Goal: Transaction & Acquisition: Book appointment/travel/reservation

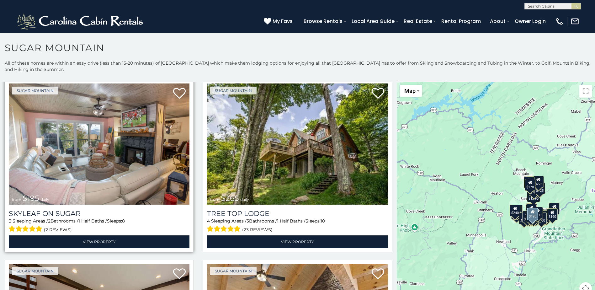
scroll to position [564, 0]
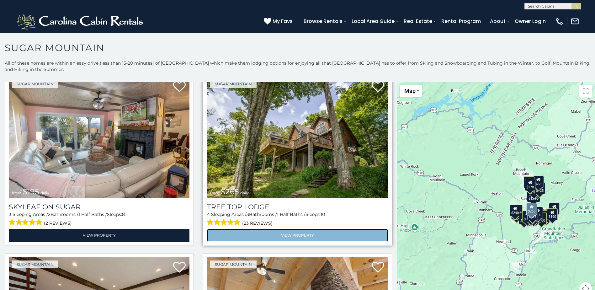
click at [302, 229] on link "View Property" at bounding box center [297, 235] width 181 height 13
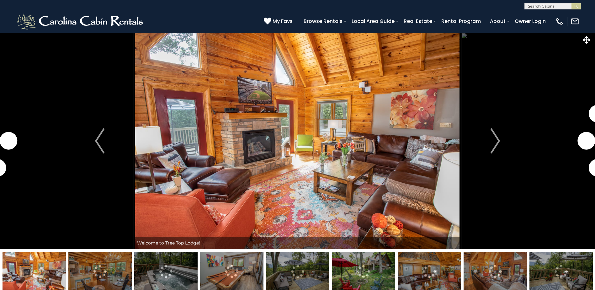
click at [490, 142] on img "Next" at bounding box center [494, 140] width 9 height 25
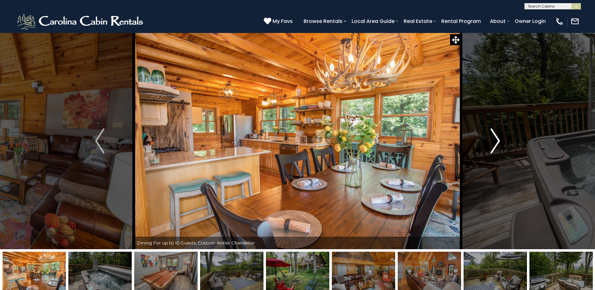
click at [488, 149] on button "Next" at bounding box center [495, 141] width 68 height 216
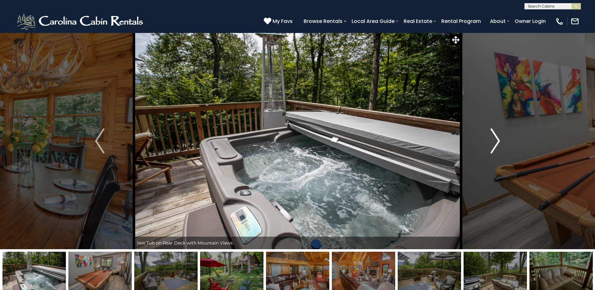
click at [490, 148] on button "Next" at bounding box center [495, 141] width 68 height 216
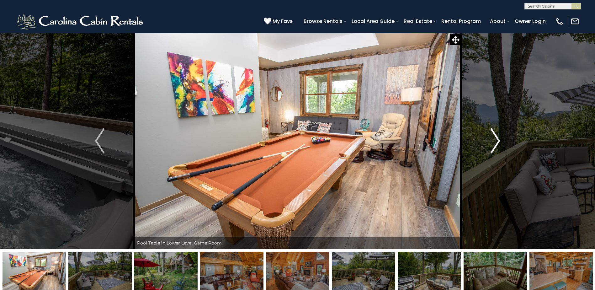
click at [490, 148] on button "Next" at bounding box center [495, 141] width 68 height 216
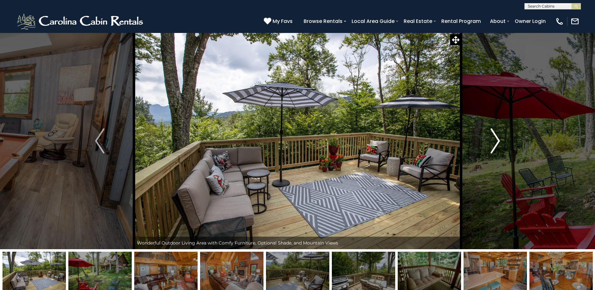
click at [490, 148] on button "Next" at bounding box center [495, 141] width 68 height 216
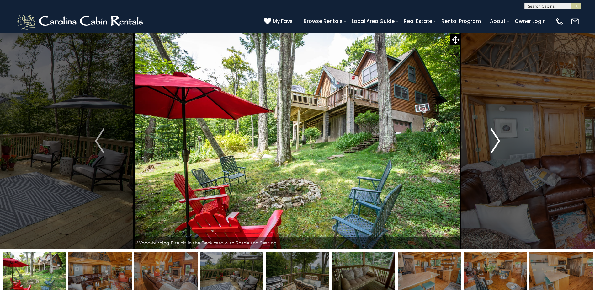
click at [490, 148] on button "Next" at bounding box center [495, 141] width 68 height 216
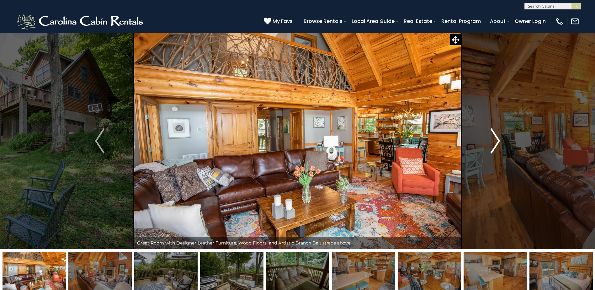
click at [490, 148] on button "Next" at bounding box center [495, 141] width 68 height 216
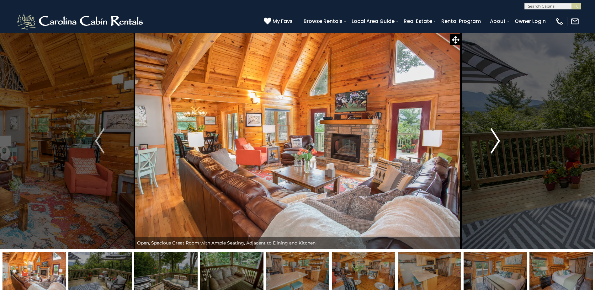
click at [490, 148] on button "Next" at bounding box center [495, 141] width 68 height 216
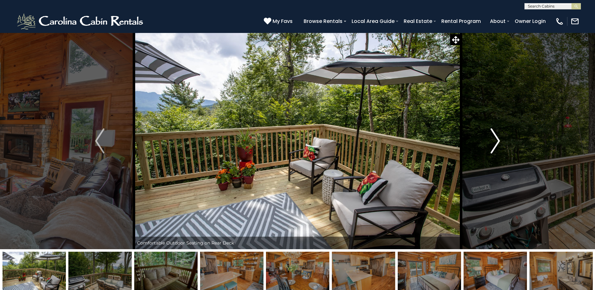
click at [490, 148] on button "Next" at bounding box center [495, 141] width 68 height 216
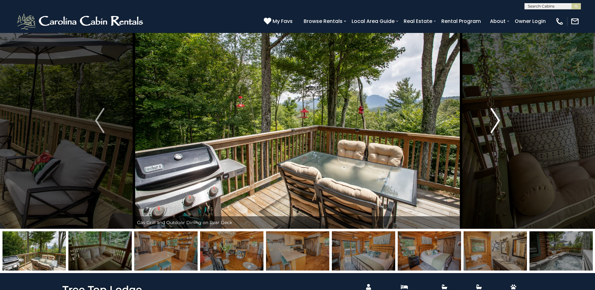
scroll to position [31, 0]
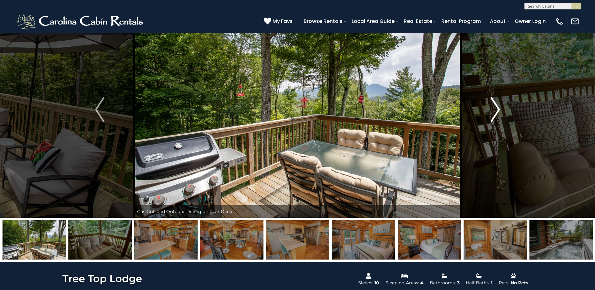
click at [502, 109] on button "Next" at bounding box center [495, 109] width 68 height 216
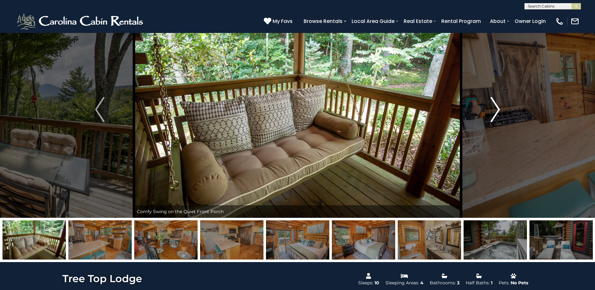
click at [502, 109] on button "Next" at bounding box center [495, 109] width 68 height 216
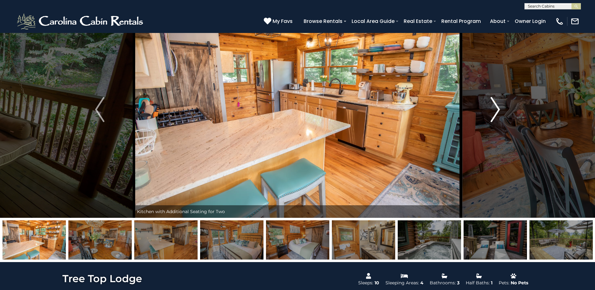
click at [502, 109] on button "Next" at bounding box center [495, 109] width 68 height 216
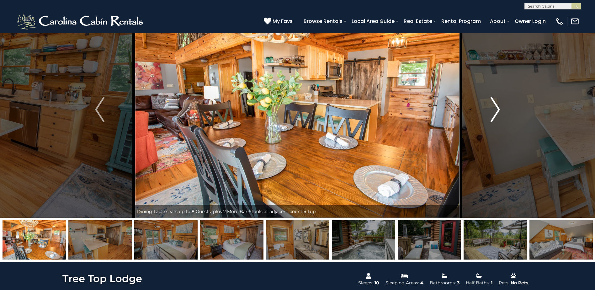
click at [502, 109] on button "Next" at bounding box center [495, 109] width 68 height 216
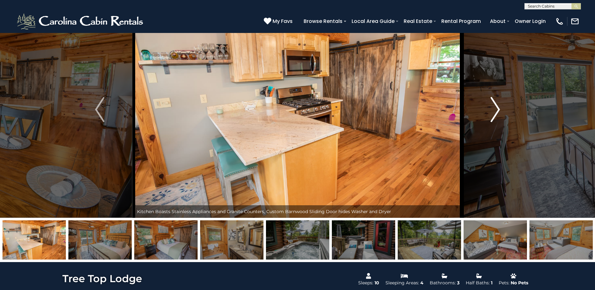
click at [502, 109] on button "Next" at bounding box center [495, 109] width 68 height 216
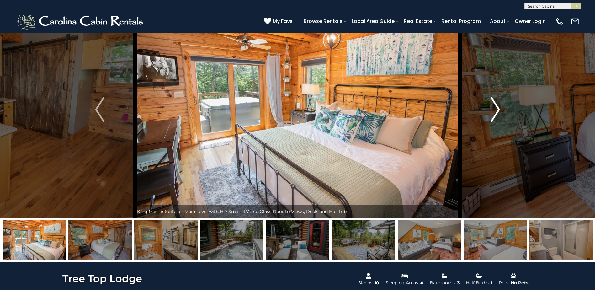
click at [502, 109] on button "Next" at bounding box center [495, 109] width 68 height 216
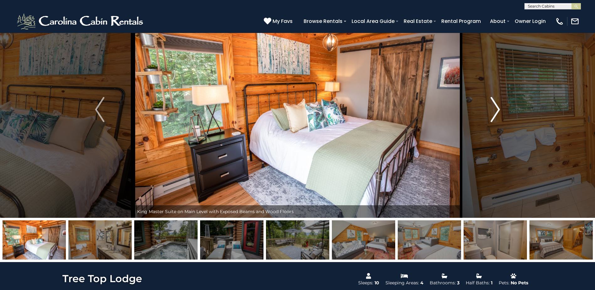
click at [502, 109] on button "Next" at bounding box center [495, 109] width 68 height 216
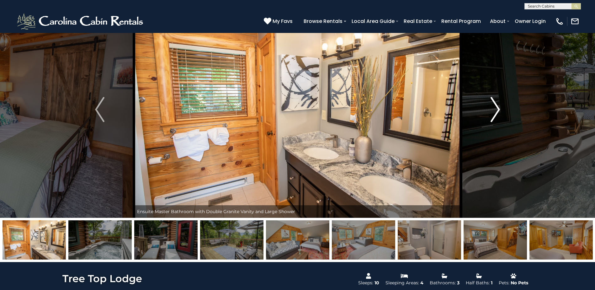
click at [502, 109] on button "Next" at bounding box center [495, 109] width 68 height 216
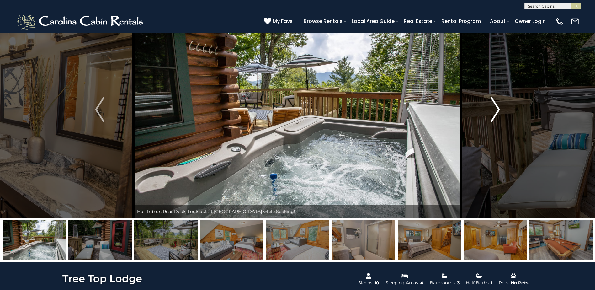
click at [502, 109] on button "Next" at bounding box center [495, 109] width 68 height 216
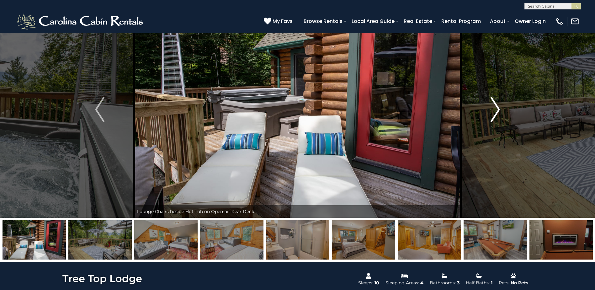
click at [502, 109] on button "Next" at bounding box center [495, 109] width 68 height 216
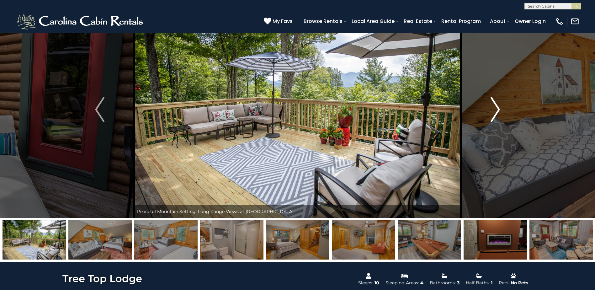
click at [502, 109] on button "Next" at bounding box center [495, 109] width 68 height 216
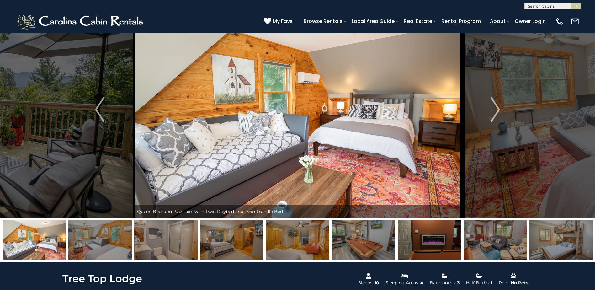
click at [165, 24] on div "(828) 295-6000 My Favs Browse Rentals Local Area Guide Activities & Attractions…" at bounding box center [297, 21] width 595 height 24
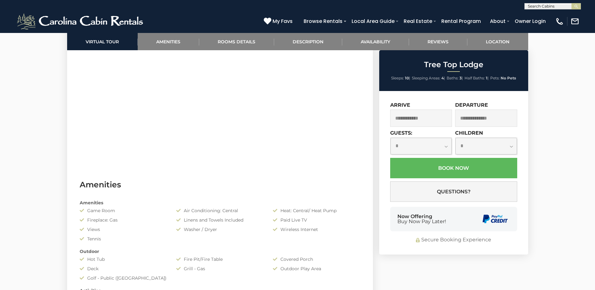
scroll to position [439, 0]
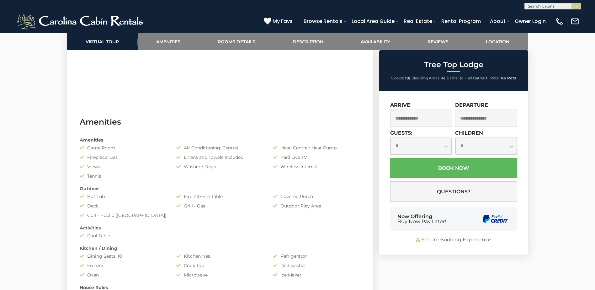
click at [430, 122] on input "text" at bounding box center [421, 117] width 62 height 17
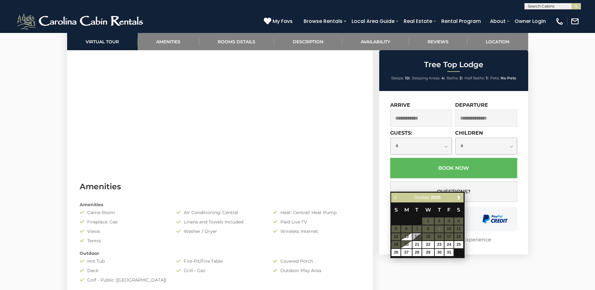
scroll to position [345, 0]
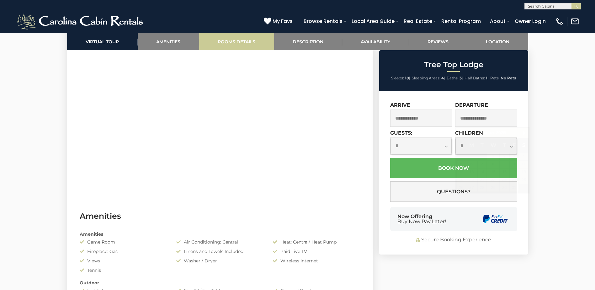
click at [243, 41] on link "Rooms Details" at bounding box center [236, 41] width 75 height 17
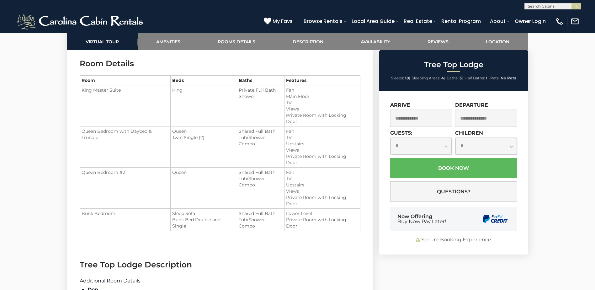
scroll to position [776, 0]
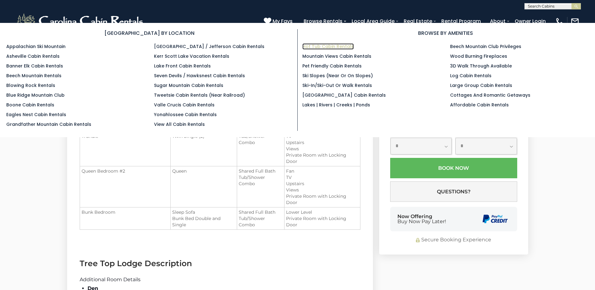
click at [338, 48] on link "Hot Tub Cabin Rentals" at bounding box center [327, 46] width 51 height 6
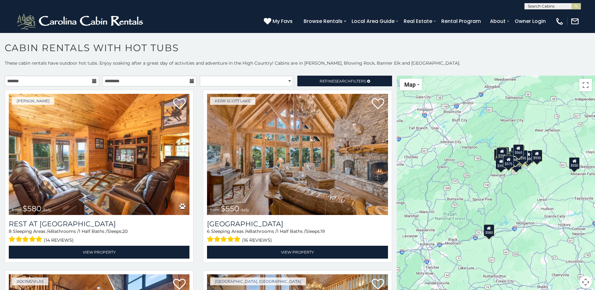
click at [93, 81] on icon at bounding box center [94, 81] width 4 height 4
click at [44, 80] on input "text" at bounding box center [52, 81] width 94 height 11
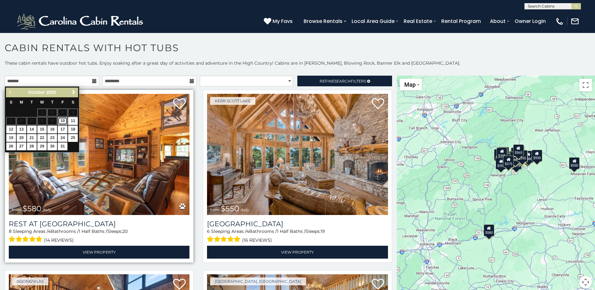
click at [65, 121] on link "10" at bounding box center [63, 121] width 10 height 8
type input "**********"
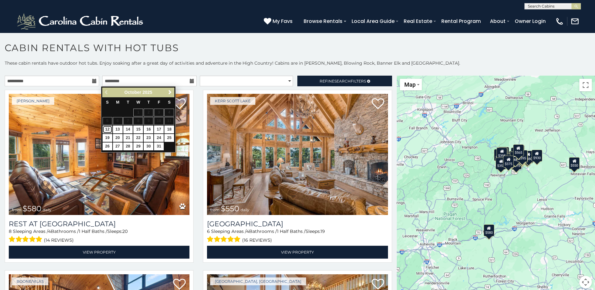
click at [110, 129] on link "12" at bounding box center [108, 129] width 10 height 8
type input "**********"
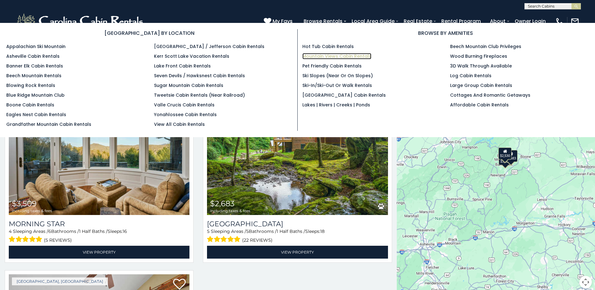
click at [336, 53] on link "Mountain Views Cabin Rentals" at bounding box center [336, 56] width 69 height 6
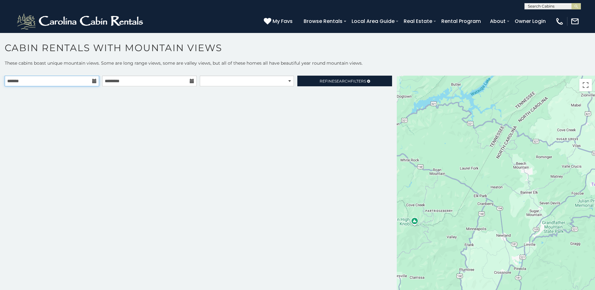
click at [20, 81] on input "text" at bounding box center [52, 81] width 94 height 11
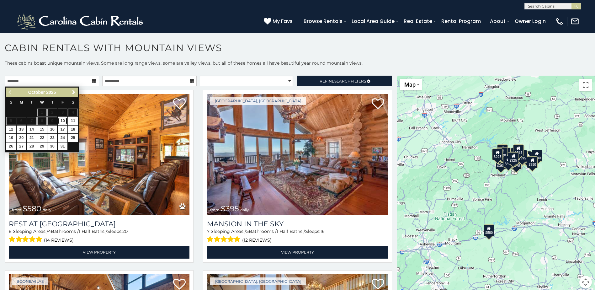
click at [63, 121] on link "10" at bounding box center [63, 121] width 10 height 8
type input "**********"
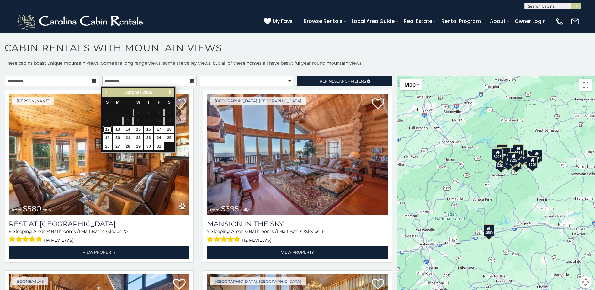
click at [104, 127] on link "12" at bounding box center [108, 129] width 10 height 8
type input "**********"
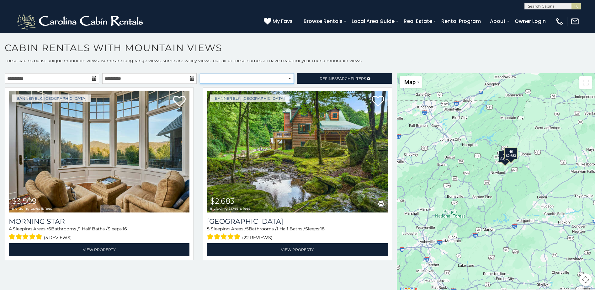
click at [284, 78] on select "**********" at bounding box center [247, 78] width 94 height 11
